Goal: Task Accomplishment & Management: Manage account settings

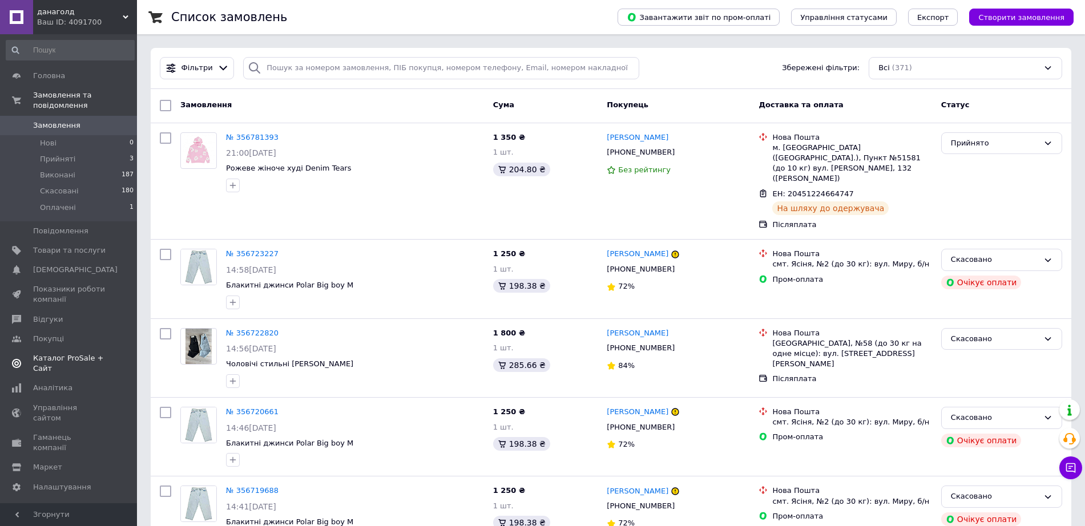
click at [82, 353] on span "Каталог ProSale + Сайт" at bounding box center [69, 363] width 72 height 21
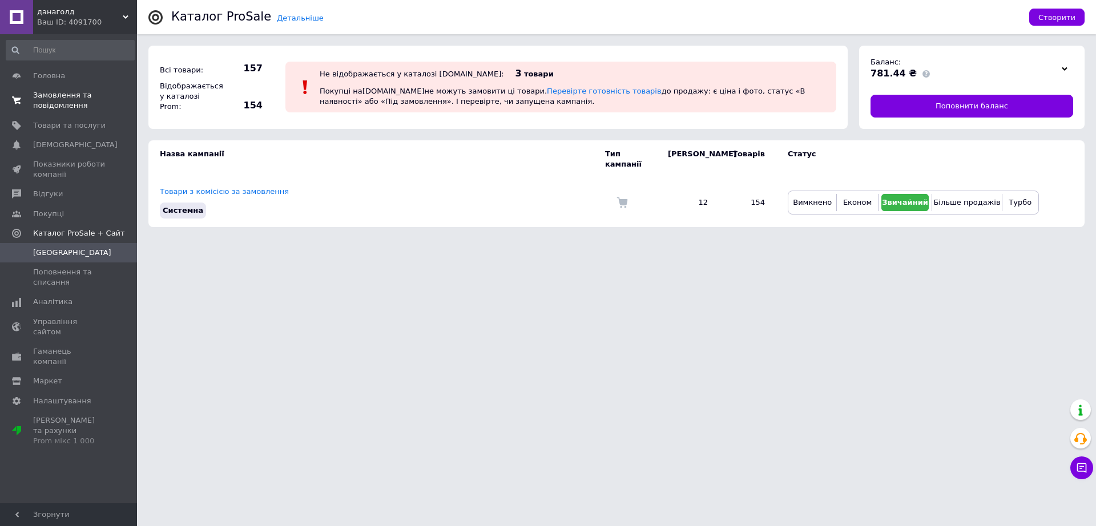
click at [78, 107] on span "Замовлення та повідомлення" at bounding box center [69, 100] width 72 height 21
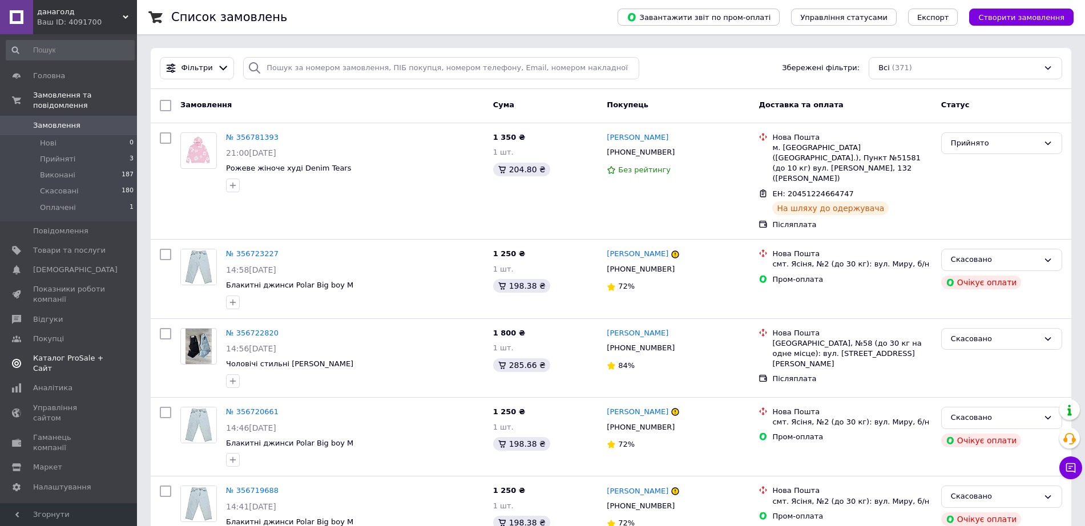
click at [68, 353] on span "Каталог ProSale + Сайт" at bounding box center [69, 363] width 72 height 21
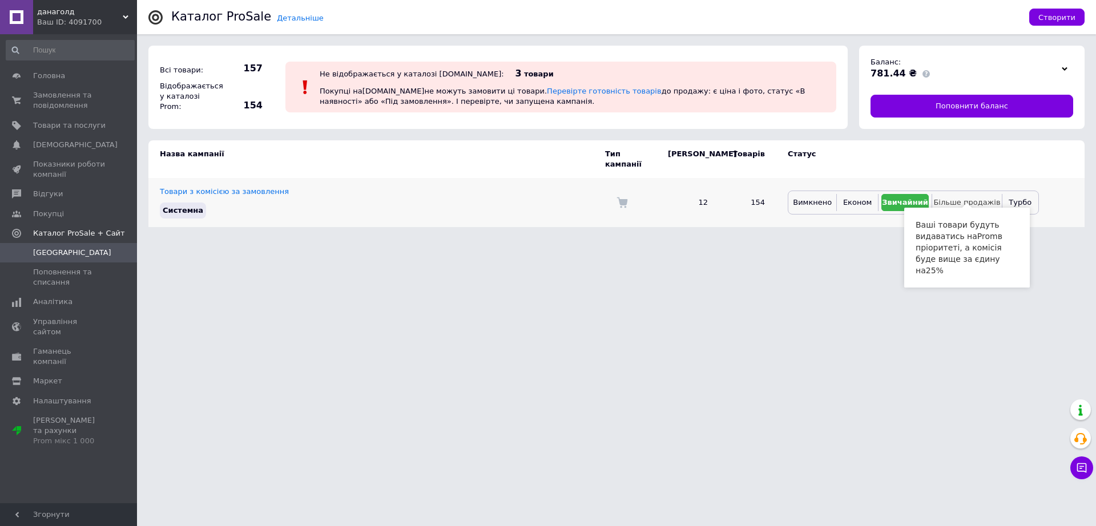
click at [962, 198] on span "Більше продажів" at bounding box center [966, 202] width 67 height 9
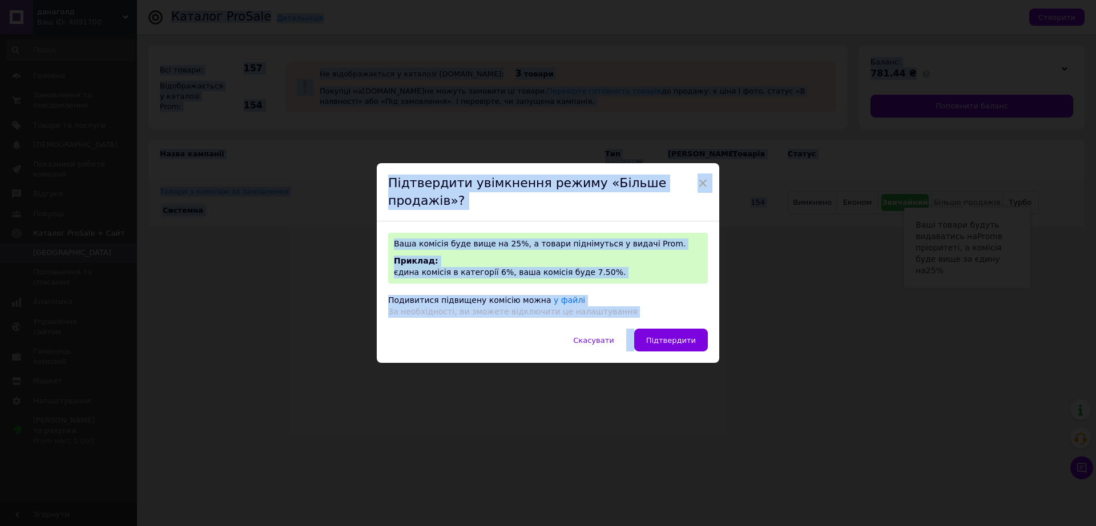
click at [962, 189] on div "× Підтвердити увімкнення режиму «Більше продажів»? Ваша комісія буде вище на 25…" at bounding box center [548, 263] width 1096 height 526
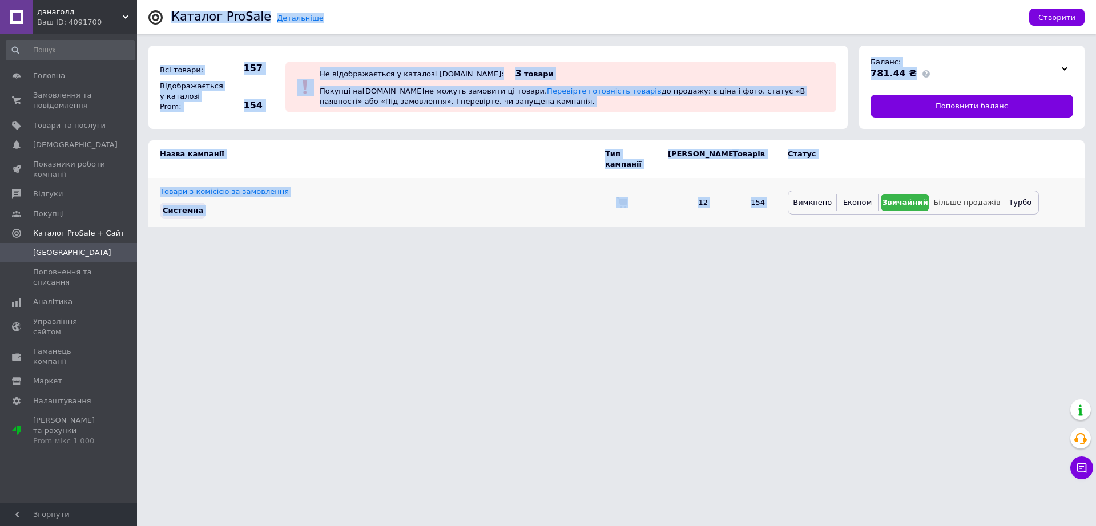
click at [961, 198] on span "Більше продажів" at bounding box center [966, 202] width 67 height 9
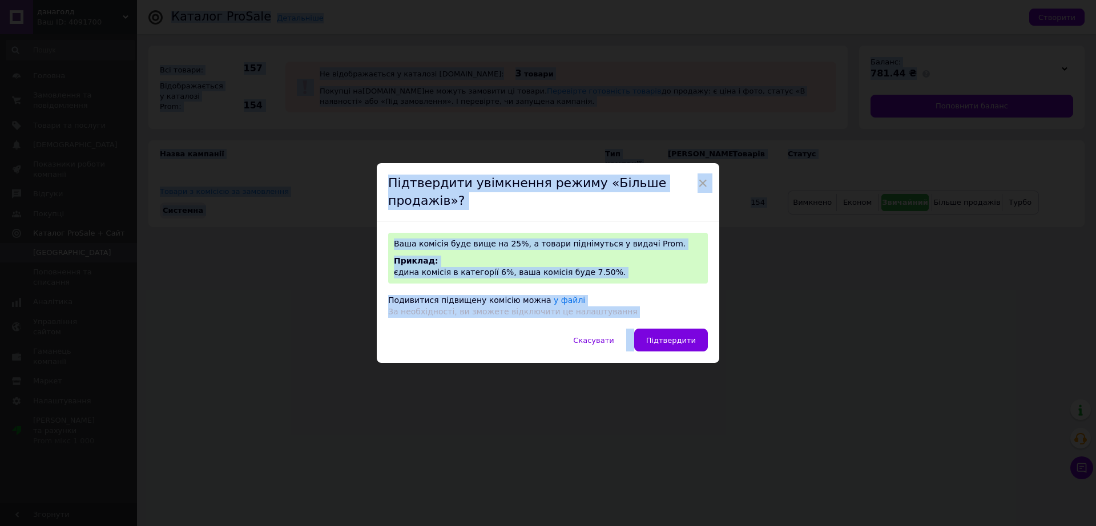
click at [958, 195] on div "× Підтвердити увімкнення режиму «Більше продажів»? Ваша комісія буде вище на 25…" at bounding box center [548, 263] width 1096 height 526
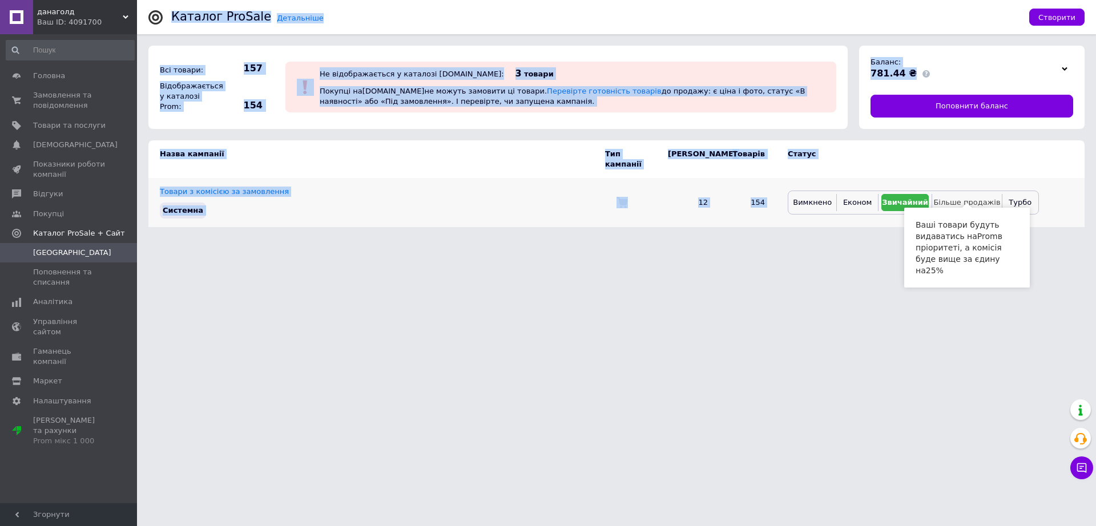
click at [961, 198] on span "Більше продажів" at bounding box center [966, 202] width 67 height 9
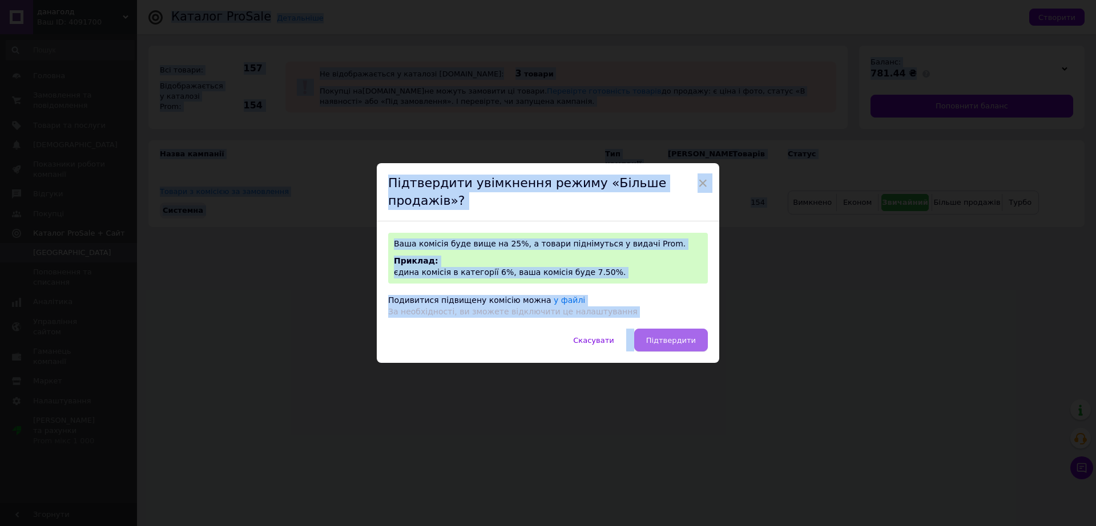
click at [667, 336] on span "Підтвердити" at bounding box center [671, 340] width 50 height 9
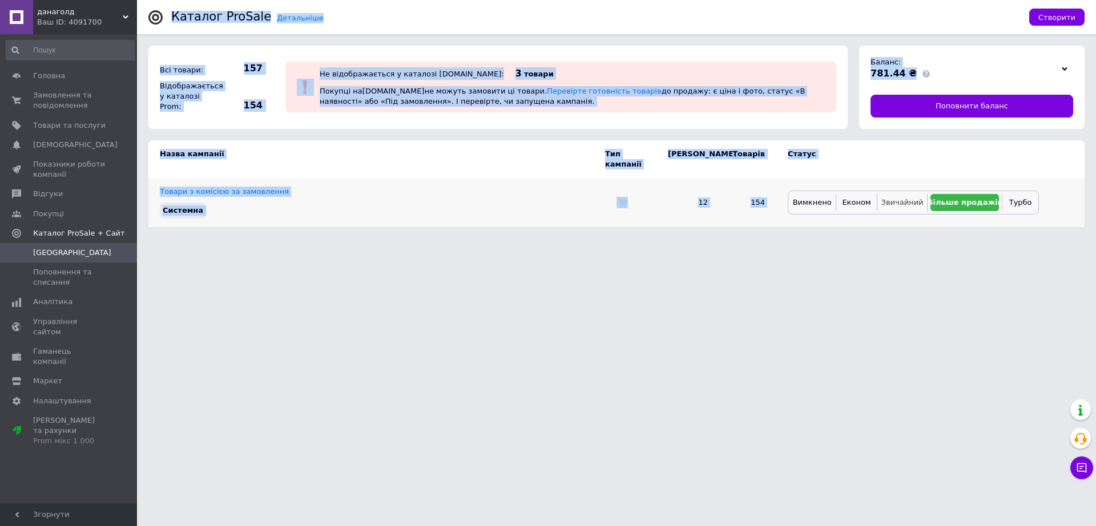
click at [894, 198] on span "Звичайний" at bounding box center [902, 202] width 42 height 9
click at [68, 99] on span "Замовлення та повідомлення" at bounding box center [69, 100] width 72 height 21
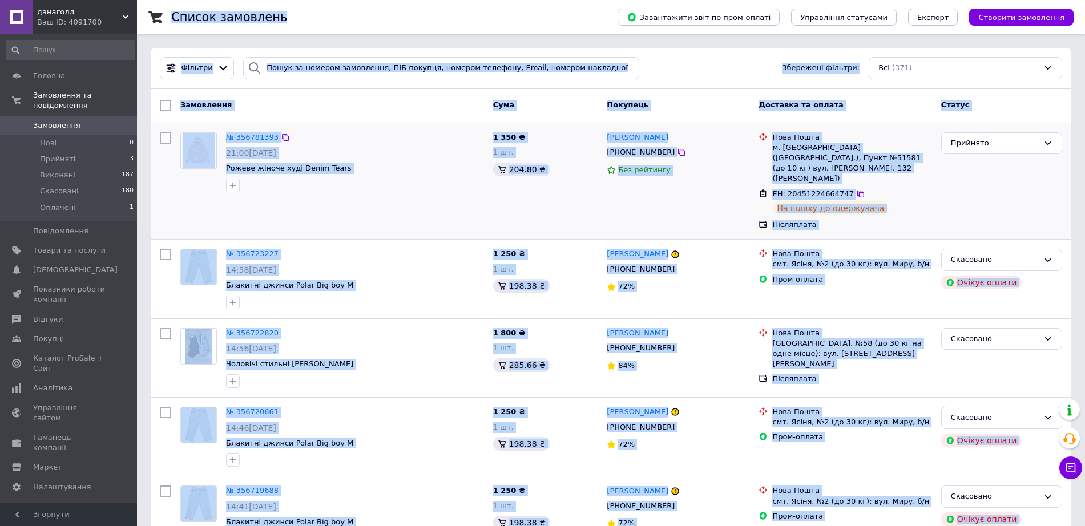
click at [345, 164] on span "Рожеве жіноче худі Denim Tears" at bounding box center [355, 168] width 258 height 11
